Goal: Complete application form

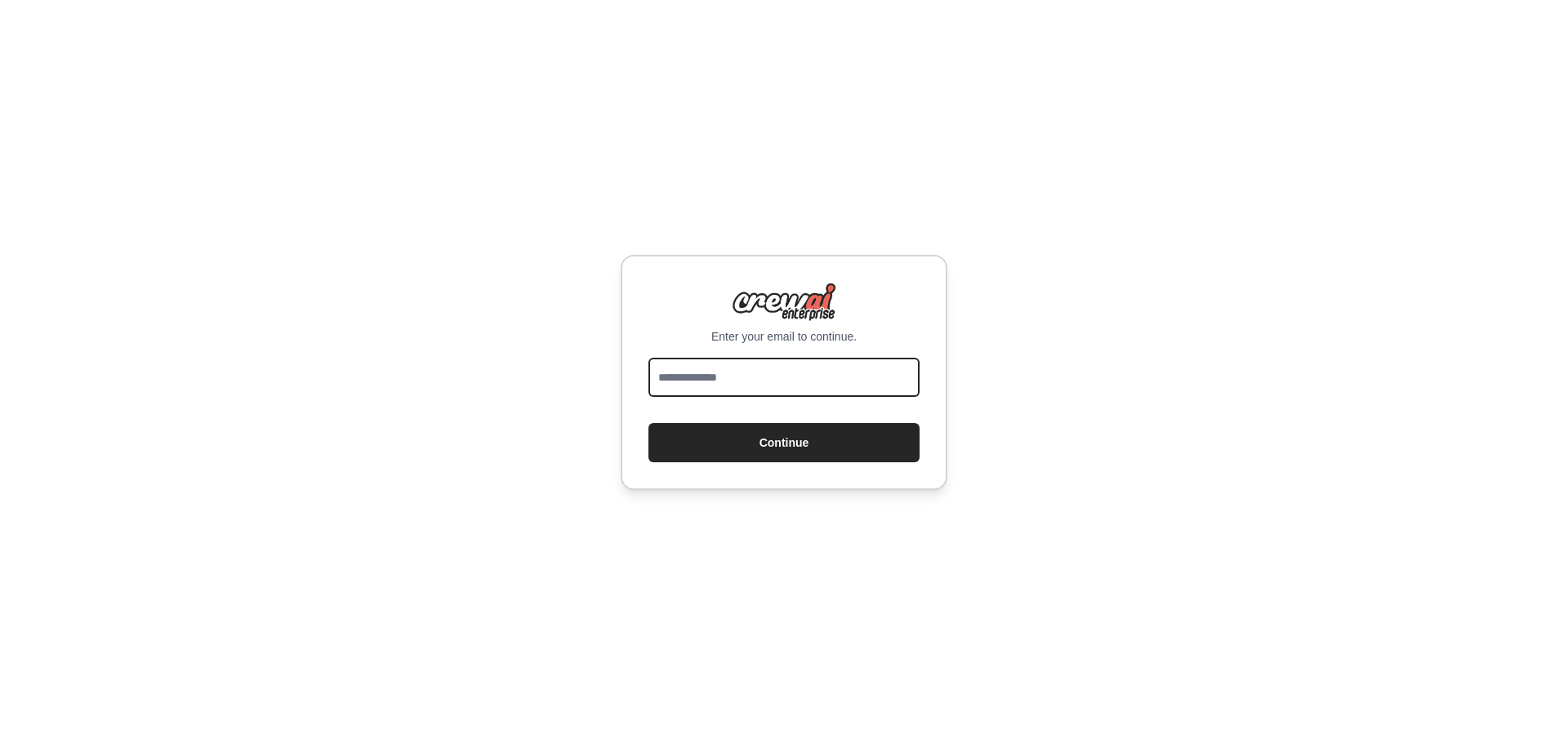
click at [750, 366] on input "email" at bounding box center [784, 377] width 271 height 39
click at [742, 386] on input "email" at bounding box center [784, 377] width 271 height 39
type input "**********"
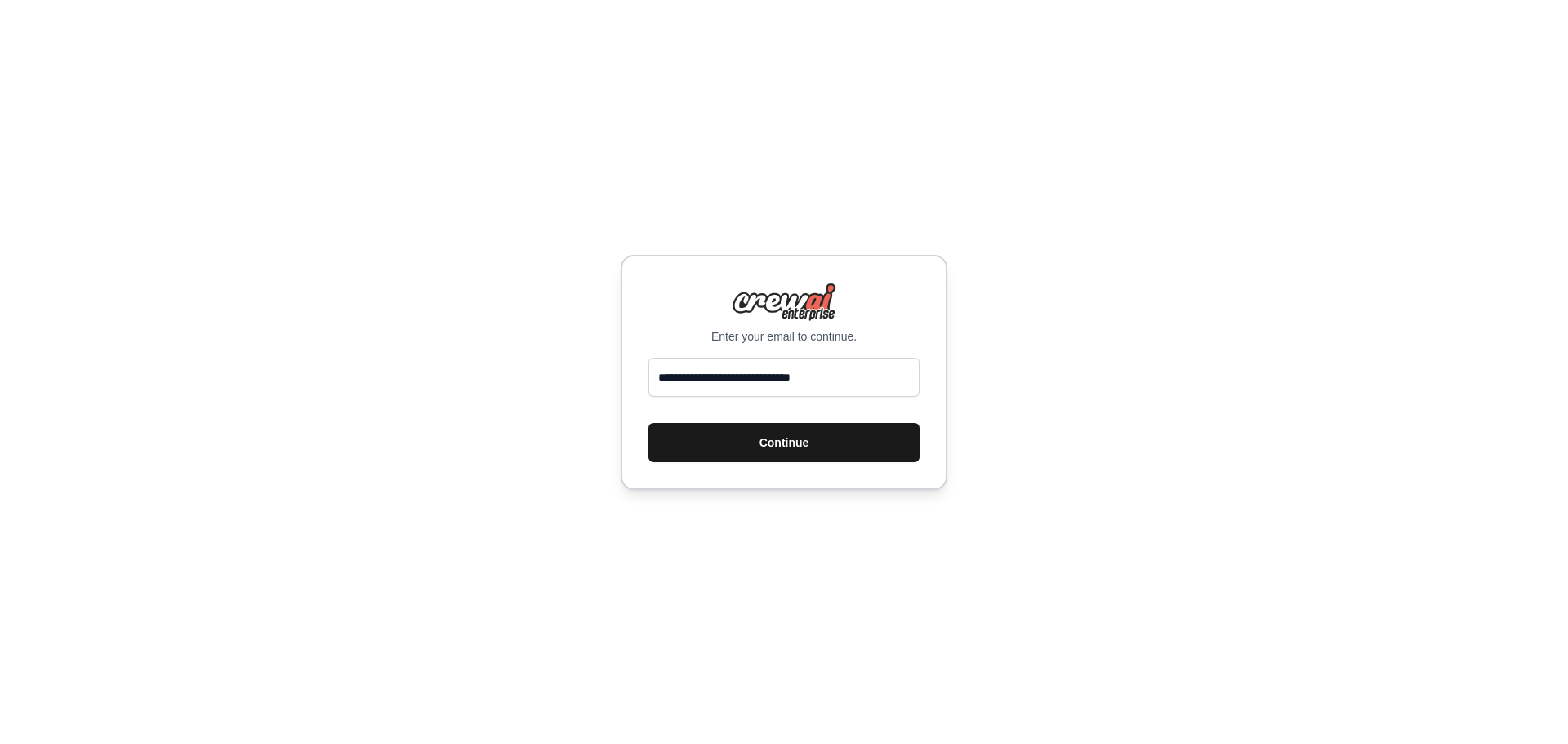
click at [732, 443] on button "Continue" at bounding box center [784, 443] width 271 height 39
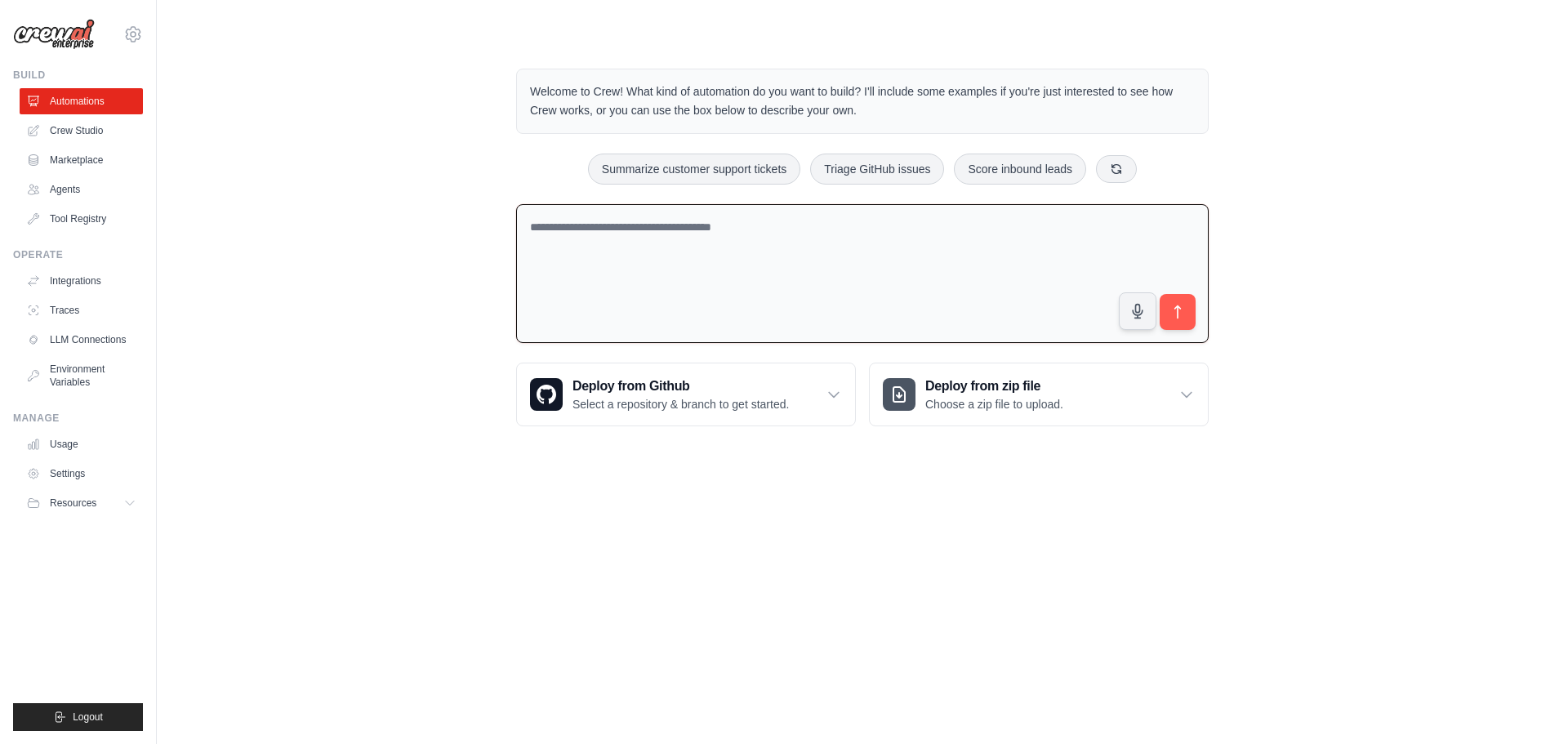
click at [707, 301] on textarea at bounding box center [863, 274] width 693 height 139
type textarea "*"
click at [615, 275] on textarea "*" at bounding box center [863, 274] width 693 height 139
click at [860, 270] on textarea at bounding box center [863, 274] width 693 height 139
click at [627, 208] on textarea at bounding box center [863, 274] width 693 height 139
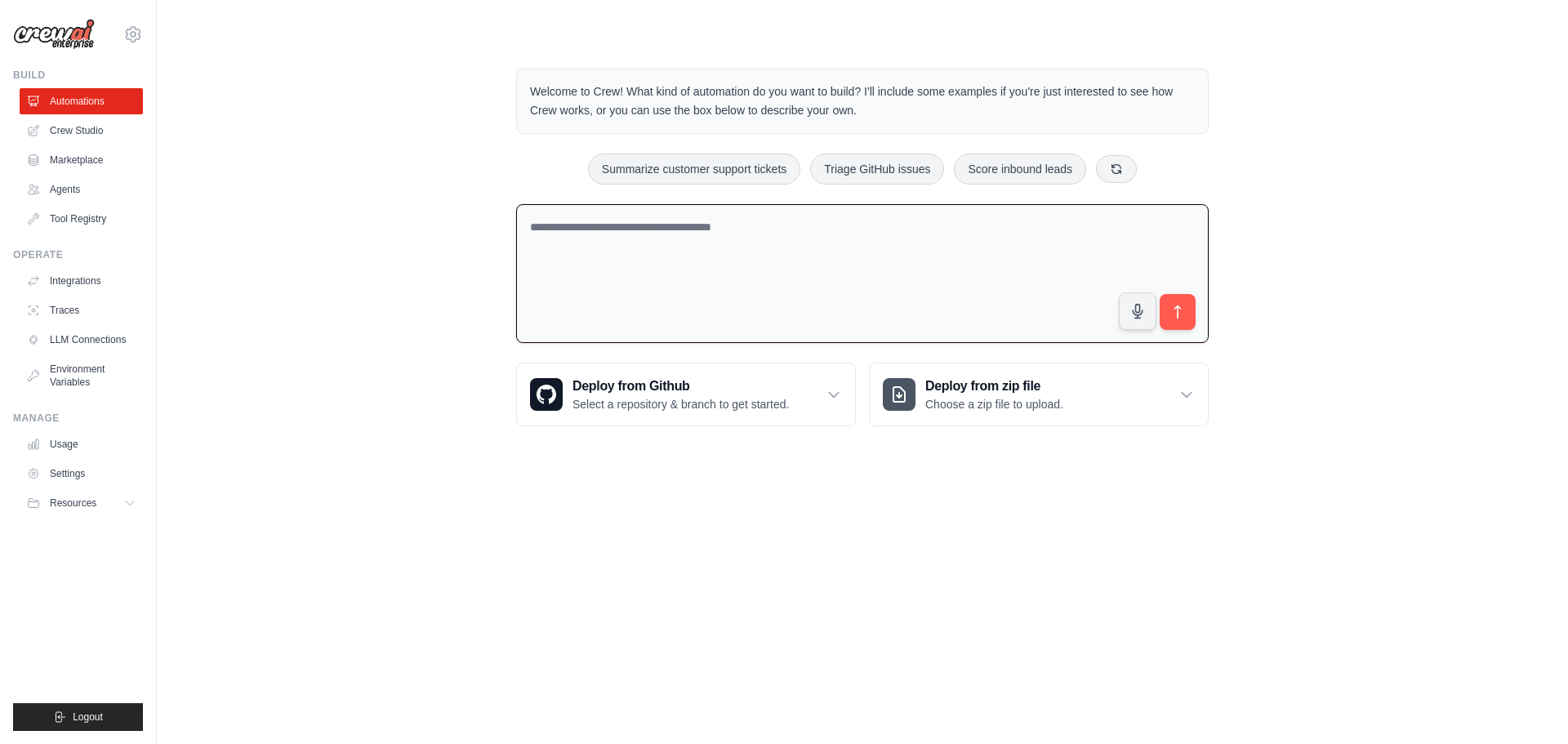
click at [637, 253] on textarea at bounding box center [863, 274] width 693 height 139
drag, startPoint x: 653, startPoint y: 275, endPoint x: 680, endPoint y: 244, distance: 41.1
click at [656, 275] on textarea at bounding box center [863, 274] width 693 height 139
click at [629, 234] on textarea at bounding box center [863, 274] width 693 height 139
